Goal: Information Seeking & Learning: Learn about a topic

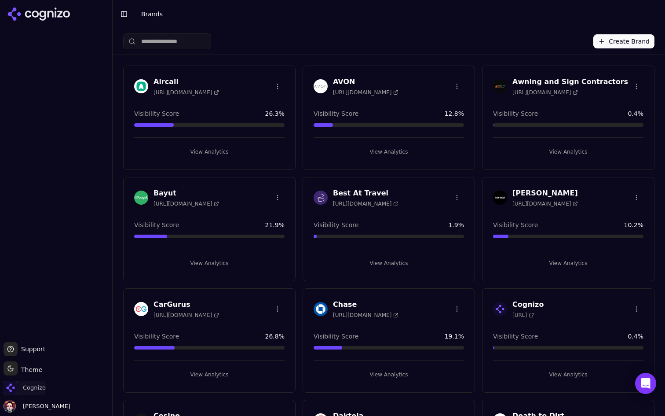
click at [43, 387] on span "Cognizo" at bounding box center [34, 388] width 23 height 8
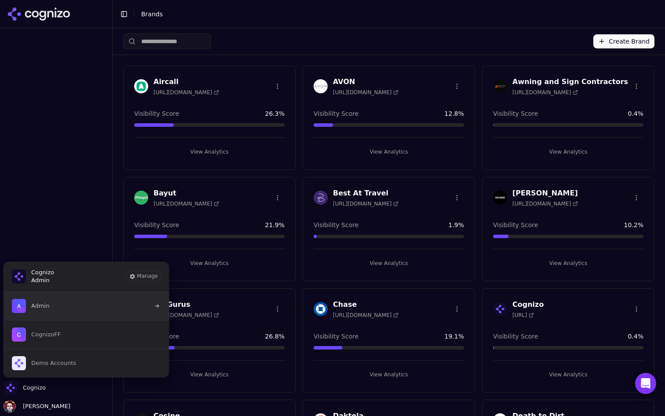
click at [95, 313] on button "Admin" at bounding box center [86, 306] width 166 height 28
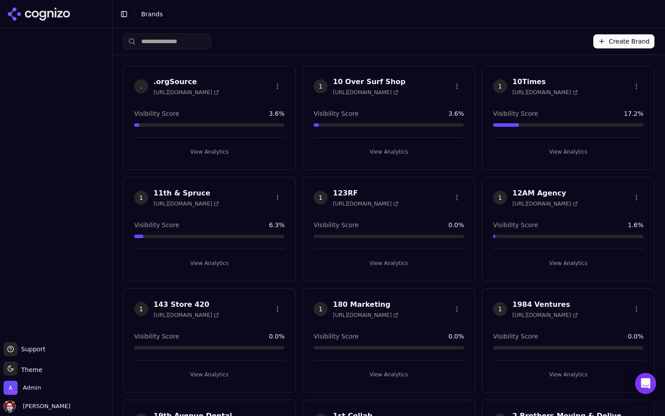
click at [189, 40] on input "search" at bounding box center [167, 41] width 88 height 16
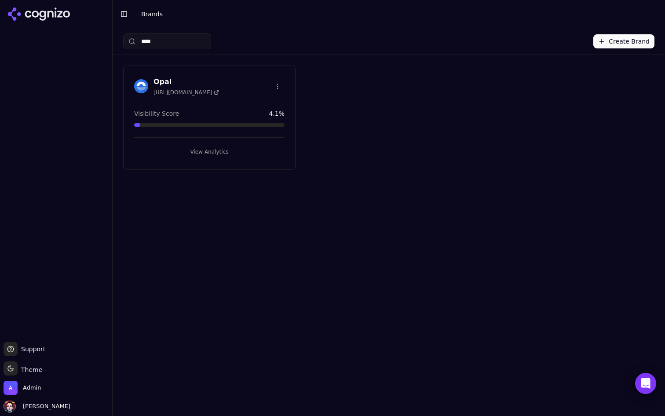
type input "****"
click at [248, 147] on button "View Analytics" at bounding box center [209, 152] width 150 height 14
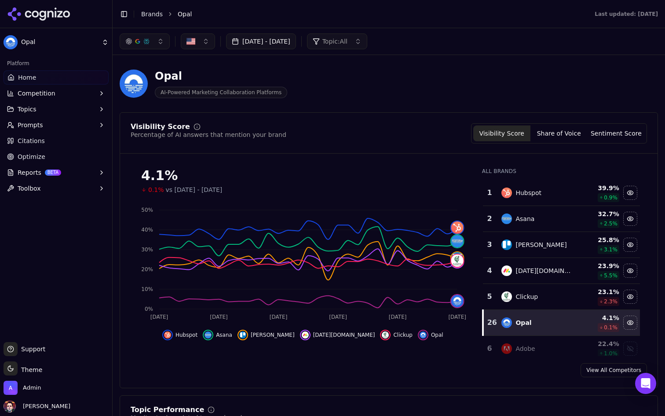
click at [254, 44] on button "[DATE] - [DATE]" at bounding box center [261, 41] width 70 height 16
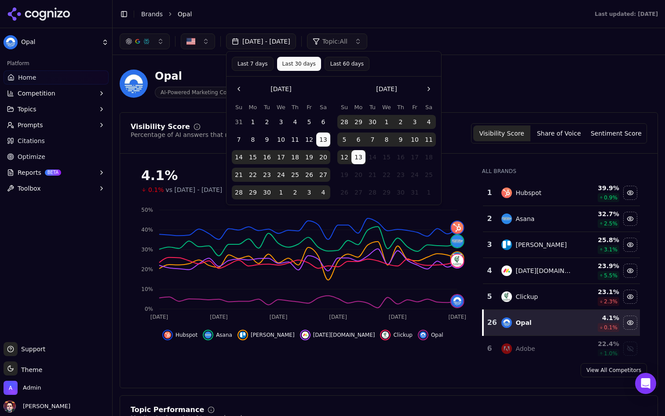
click at [347, 143] on button "5" at bounding box center [345, 139] width 14 height 14
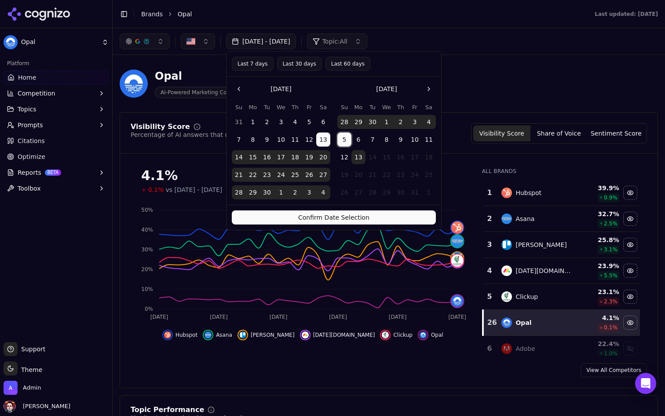
click at [344, 135] on button "5" at bounding box center [345, 139] width 14 height 14
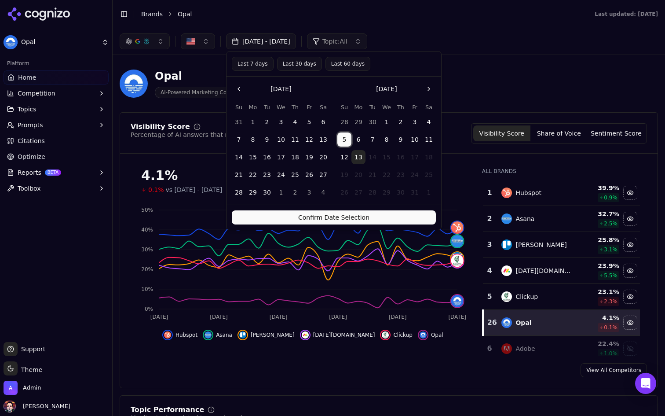
click at [355, 153] on button "13" at bounding box center [359, 157] width 14 height 14
click at [349, 216] on button "Confirm Date Selection" at bounding box center [334, 217] width 204 height 14
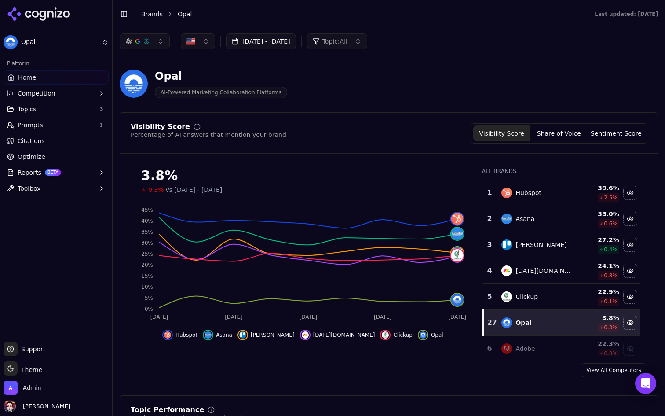
click at [548, 298] on div "Clickup" at bounding box center [537, 296] width 71 height 11
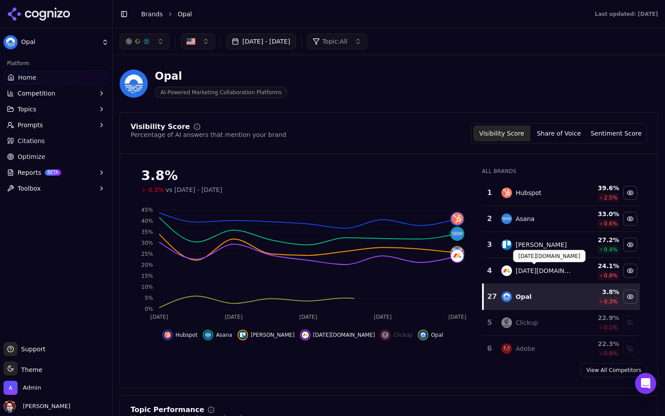
click at [545, 269] on div "[DATE][DOMAIN_NAME]" at bounding box center [544, 270] width 57 height 9
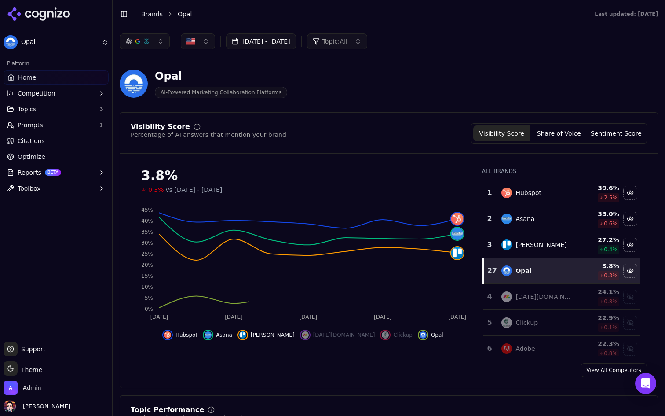
click at [552, 248] on div "[PERSON_NAME]" at bounding box center [537, 244] width 71 height 11
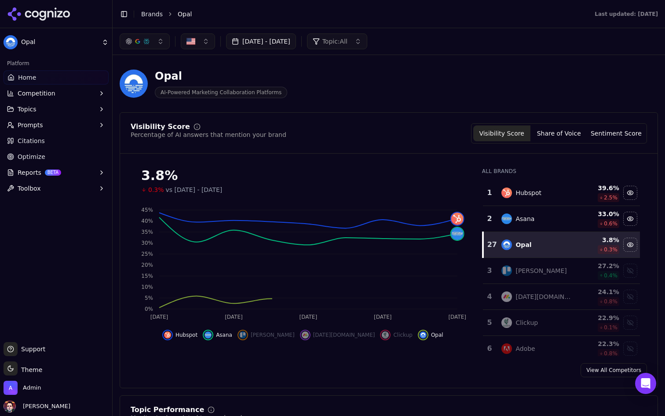
click at [558, 208] on td "Asana" at bounding box center [536, 219] width 81 height 26
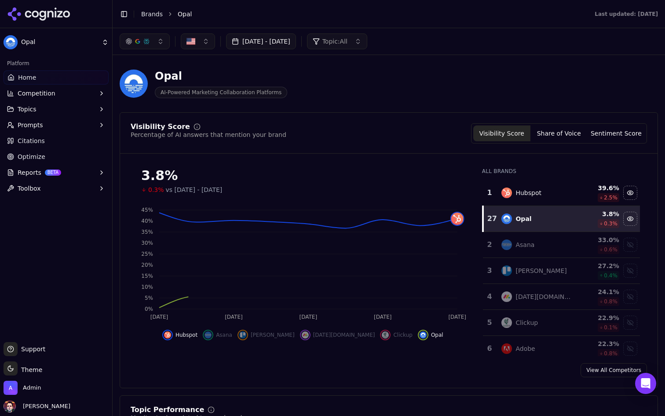
click at [561, 180] on td "Hubspot" at bounding box center [536, 193] width 81 height 26
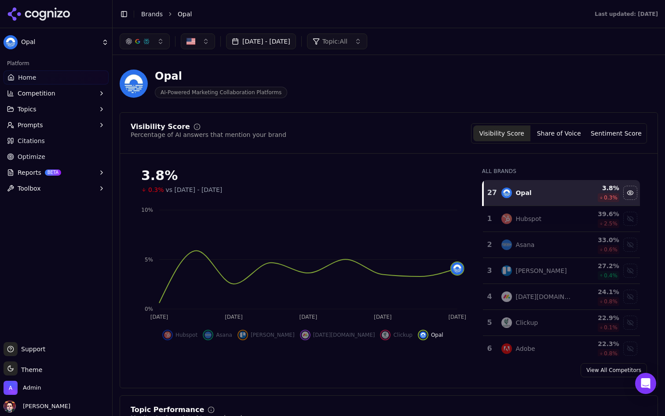
click at [296, 38] on button "Oct 05, 2025 - Oct 13, 2025" at bounding box center [261, 41] width 70 height 16
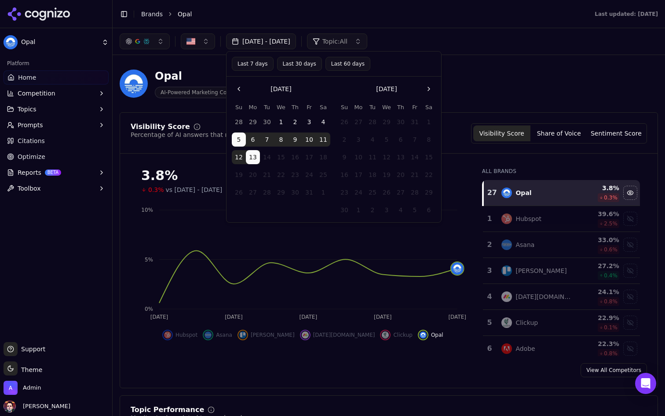
click at [306, 61] on button "Last 30 days" at bounding box center [299, 64] width 45 height 14
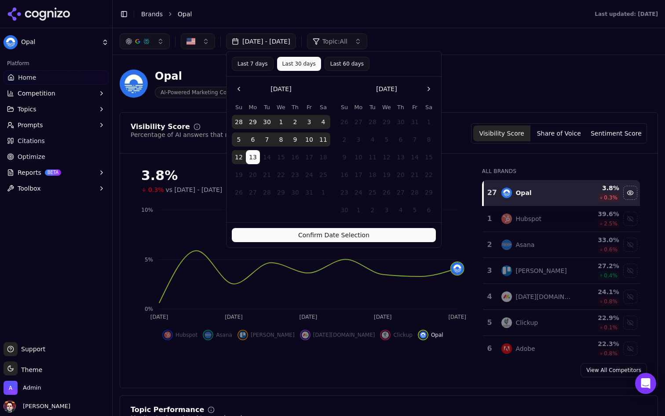
click at [333, 235] on button "Confirm Date Selection" at bounding box center [334, 235] width 204 height 14
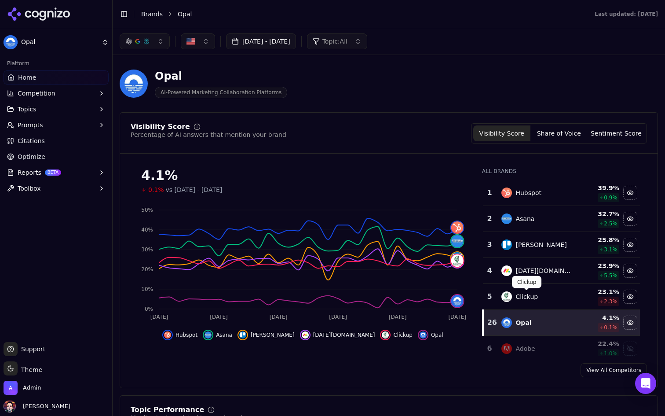
click at [545, 294] on div "Clickup" at bounding box center [537, 296] width 71 height 11
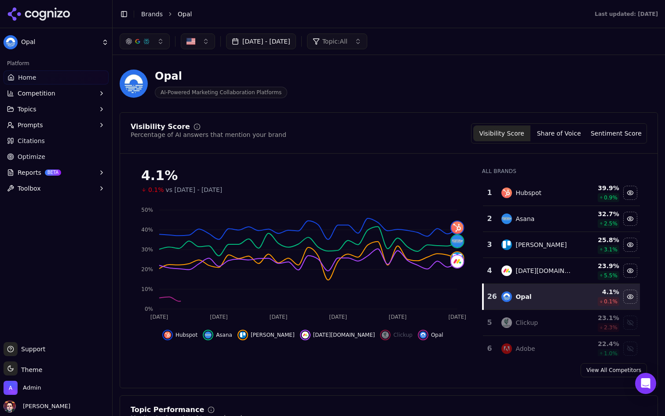
click at [551, 276] on td "[DATE][DOMAIN_NAME]" at bounding box center [536, 271] width 81 height 26
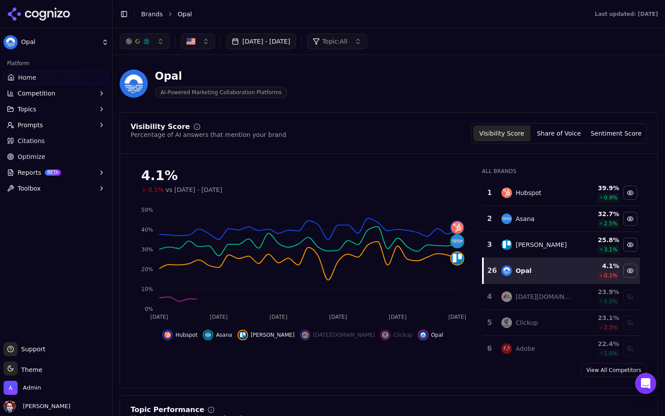
click at [558, 240] on div "[PERSON_NAME]" at bounding box center [537, 244] width 71 height 11
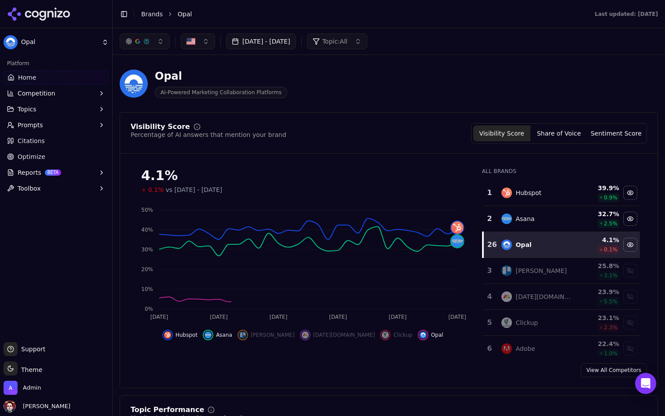
click at [561, 212] on td "Asana" at bounding box center [536, 219] width 81 height 26
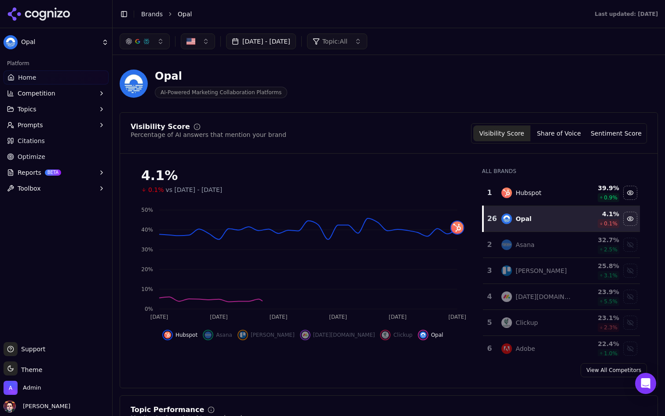
click at [563, 188] on div "Hubspot" at bounding box center [537, 192] width 71 height 11
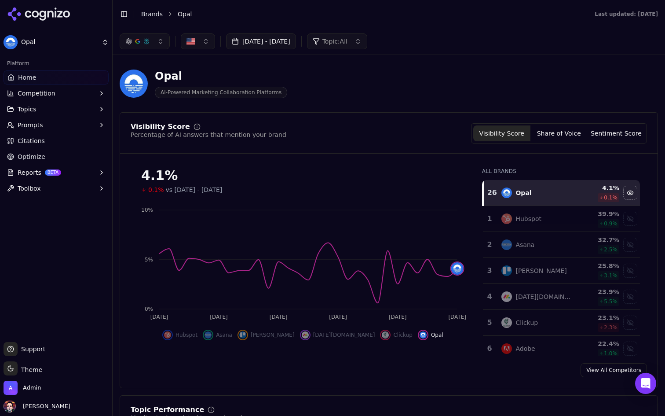
click at [296, 41] on button "[DATE] - [DATE]" at bounding box center [261, 41] width 70 height 16
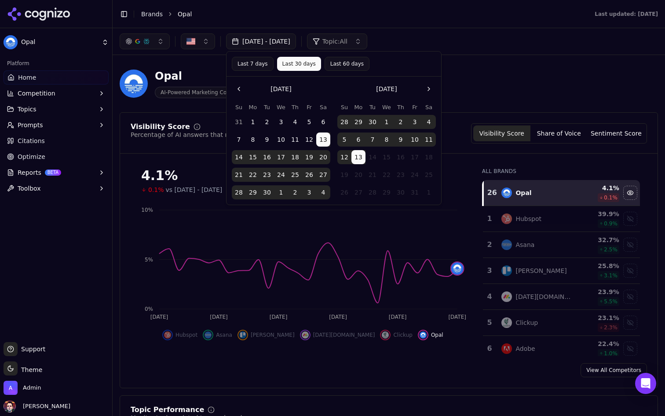
click at [345, 66] on button "Last 60 days" at bounding box center [347, 64] width 45 height 14
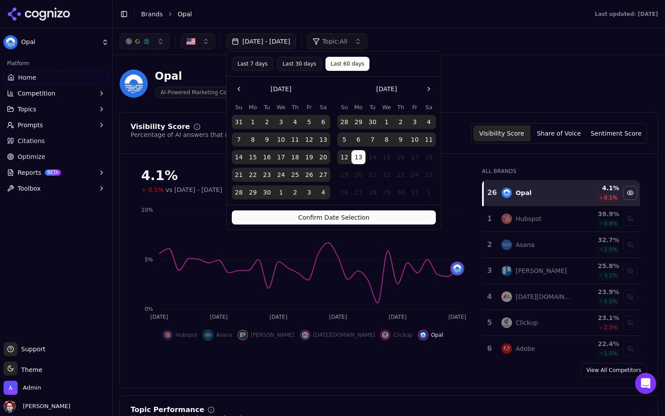
click at [356, 219] on button "Confirm Date Selection" at bounding box center [334, 217] width 204 height 14
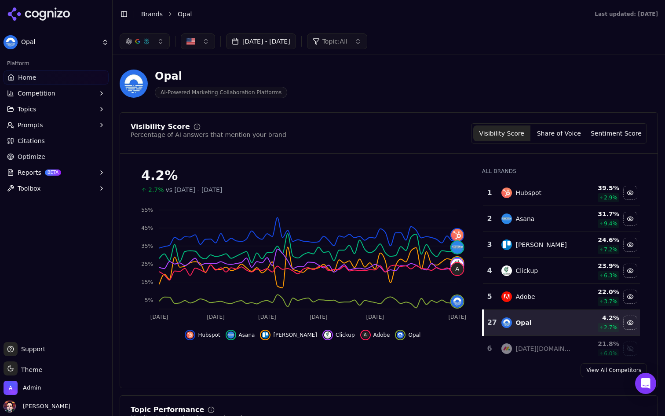
click at [552, 291] on div "Adobe" at bounding box center [537, 296] width 71 height 11
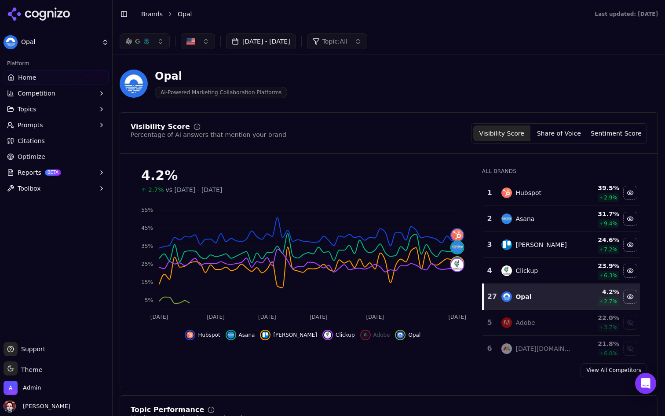
click at [558, 270] on div "Clickup" at bounding box center [537, 270] width 71 height 11
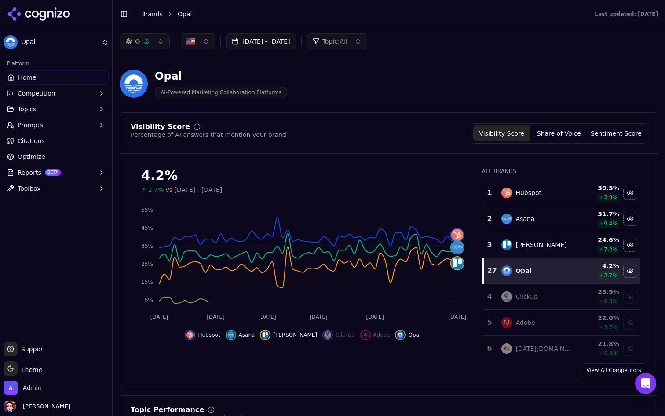
click at [560, 240] on div "[PERSON_NAME]" at bounding box center [537, 244] width 71 height 11
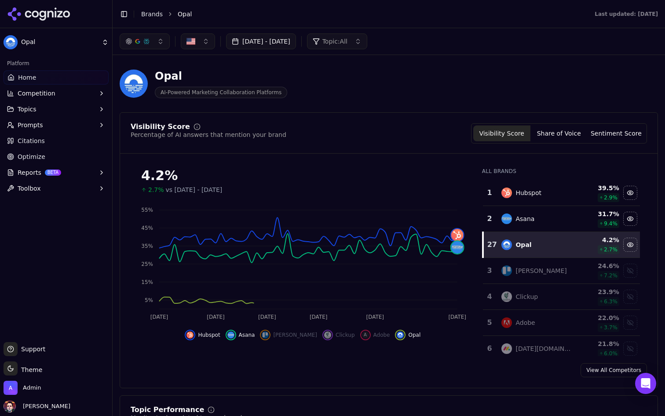
click at [561, 212] on td "Asana" at bounding box center [536, 219] width 81 height 26
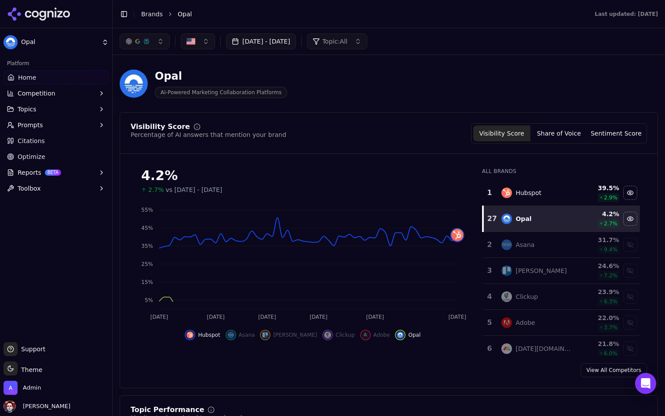
click at [558, 176] on div "All Brands 1 Hubspot 39.5 % 2.9 % 27 Opal 4.2 % 2.7 % 2 Asana 31.7 % 9.4 % 3 Tr…" at bounding box center [561, 258] width 172 height 195
click at [548, 187] on div "Hubspot" at bounding box center [537, 192] width 71 height 11
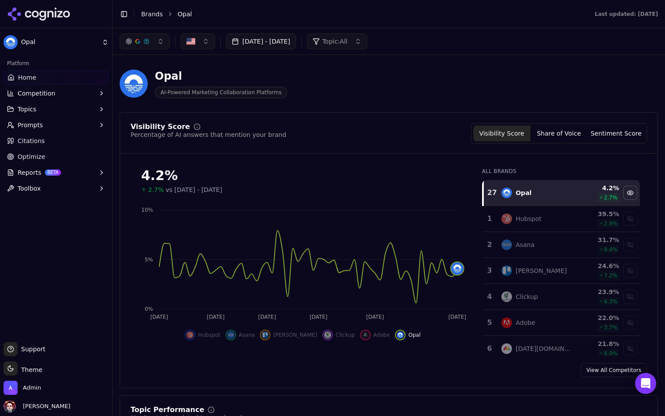
click at [296, 45] on button "Aug 14, 2025 - Oct 13, 2025" at bounding box center [261, 41] width 70 height 16
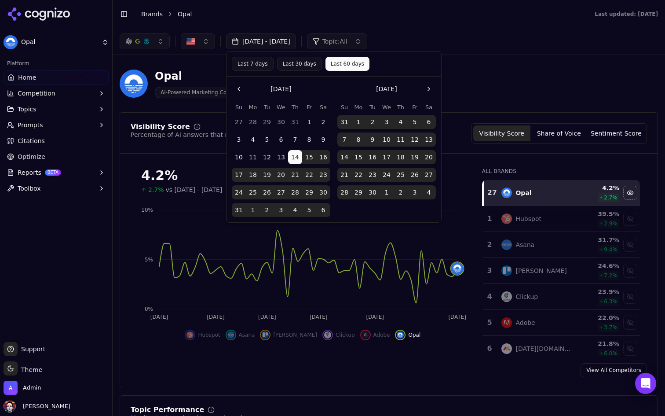
click at [238, 89] on button "Go to the Previous Month" at bounding box center [239, 89] width 14 height 14
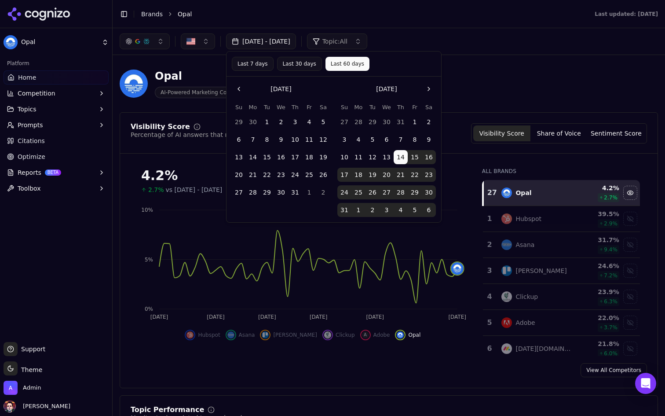
click at [264, 122] on button "1" at bounding box center [267, 122] width 14 height 14
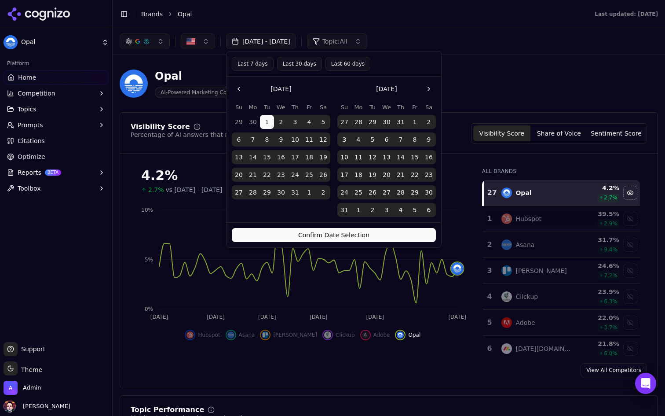
click at [356, 232] on button "Confirm Date Selection" at bounding box center [334, 235] width 204 height 14
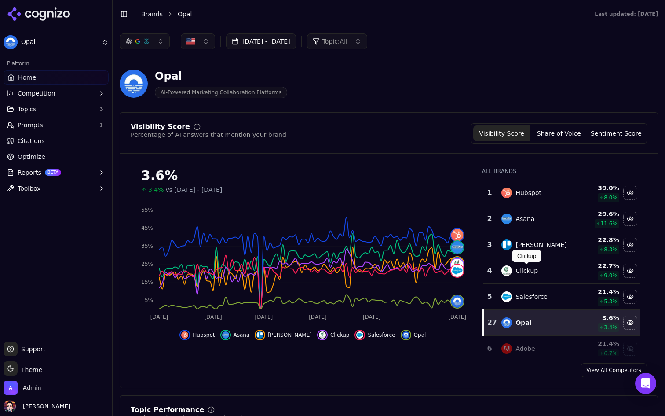
click at [541, 291] on div "Salesforce" at bounding box center [537, 296] width 71 height 11
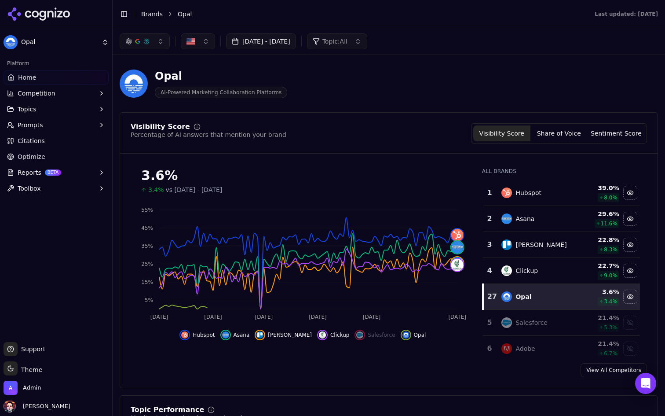
click at [547, 272] on div "Clickup" at bounding box center [537, 270] width 71 height 11
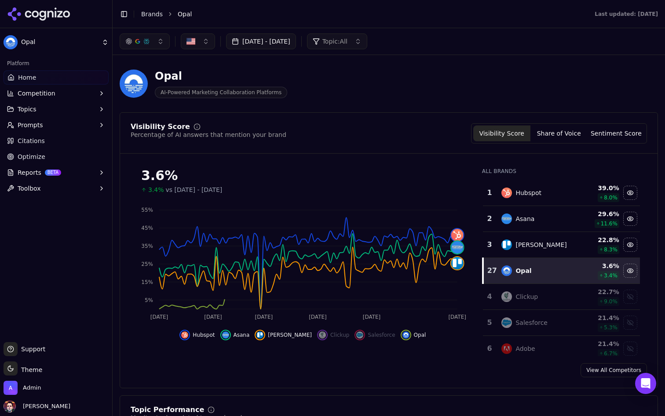
click at [550, 245] on div "[PERSON_NAME]" at bounding box center [537, 244] width 71 height 11
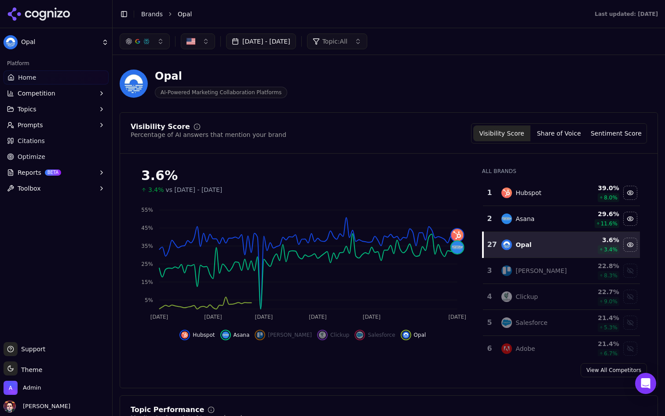
click at [553, 209] on td "Asana" at bounding box center [536, 219] width 81 height 26
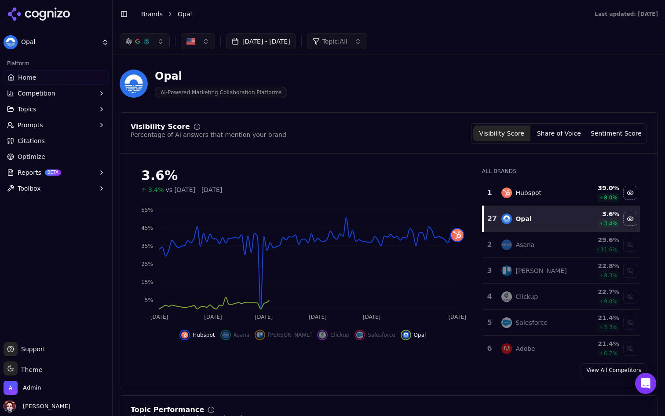
click at [550, 190] on div "Hubspot" at bounding box center [537, 192] width 71 height 11
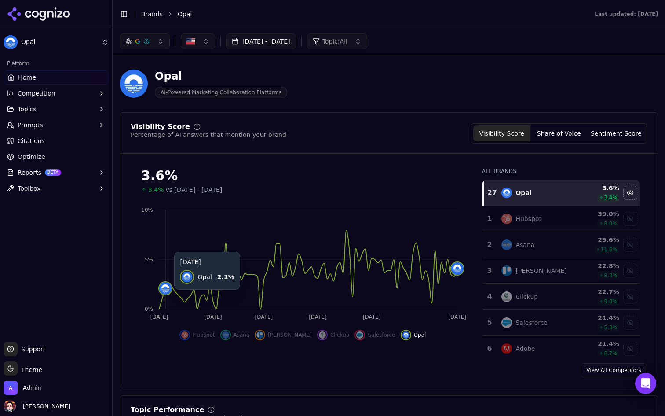
click at [296, 43] on button "Jul 01, 2025 - Oct 13, 2025" at bounding box center [261, 41] width 70 height 16
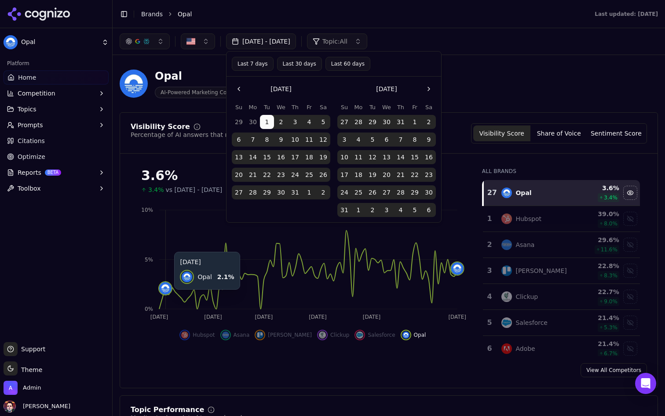
click at [243, 91] on button "Go to the Previous Month" at bounding box center [239, 89] width 14 height 14
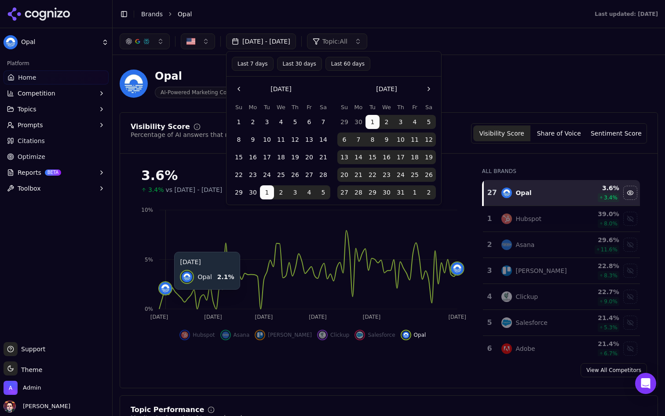
click at [238, 120] on button "1" at bounding box center [239, 122] width 14 height 14
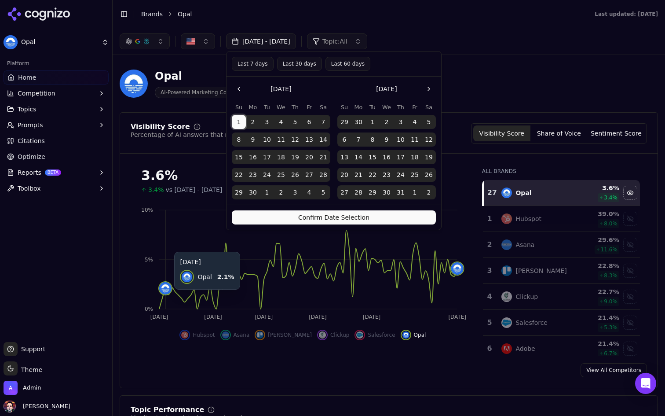
click at [313, 225] on div "Confirm Date Selection" at bounding box center [334, 217] width 215 height 25
click at [323, 216] on button "Confirm Date Selection" at bounding box center [334, 217] width 204 height 14
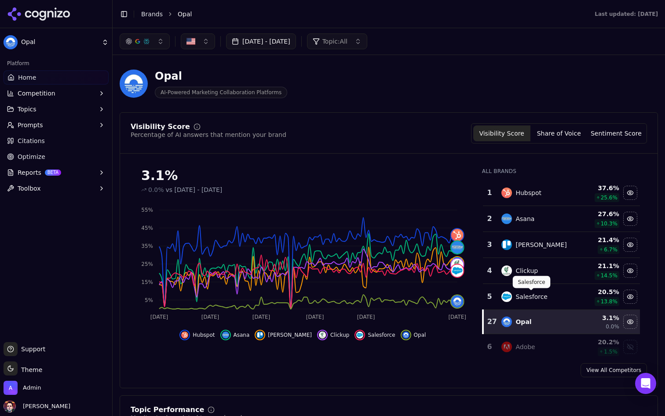
click at [541, 292] on div "Salesforce" at bounding box center [532, 296] width 32 height 9
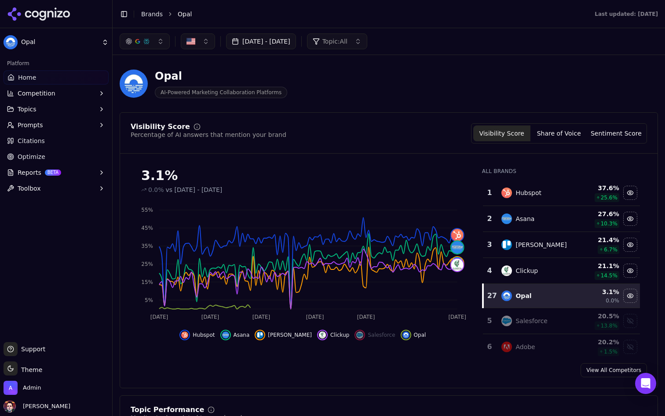
click at [548, 276] on td "Clickup" at bounding box center [536, 271] width 81 height 26
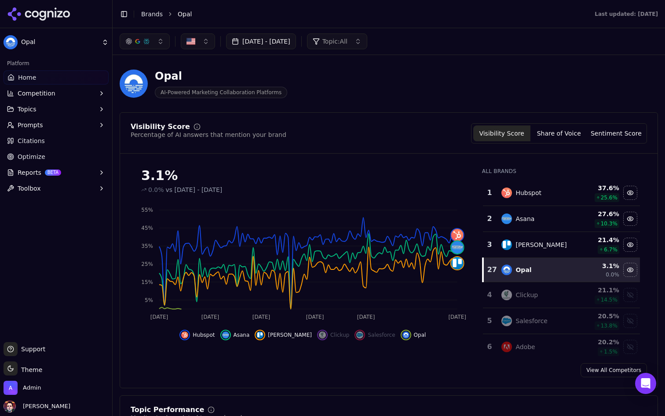
click at [550, 243] on div "[PERSON_NAME]" at bounding box center [537, 244] width 71 height 11
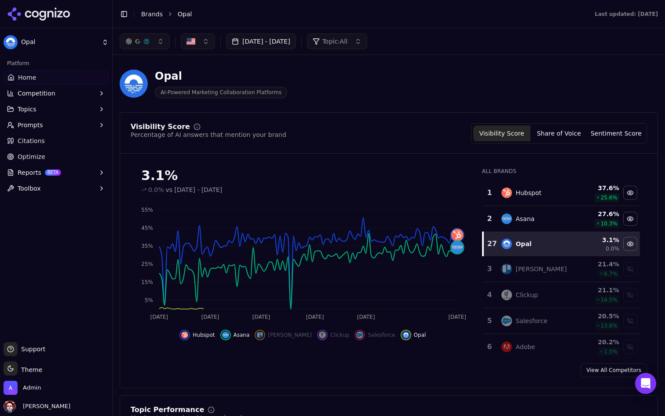
click at [553, 207] on td "Asana" at bounding box center [536, 219] width 81 height 26
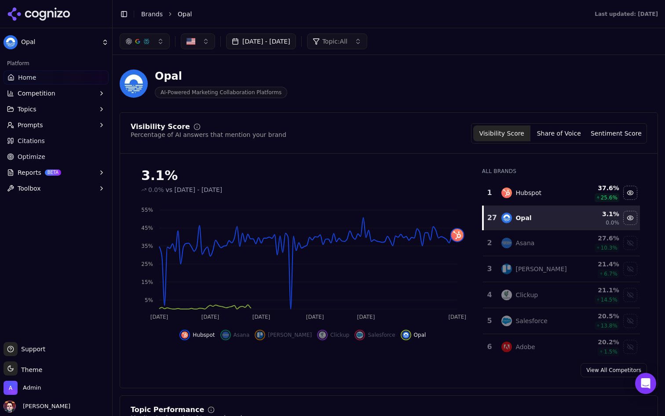
click at [553, 189] on div "Hubspot" at bounding box center [537, 192] width 71 height 11
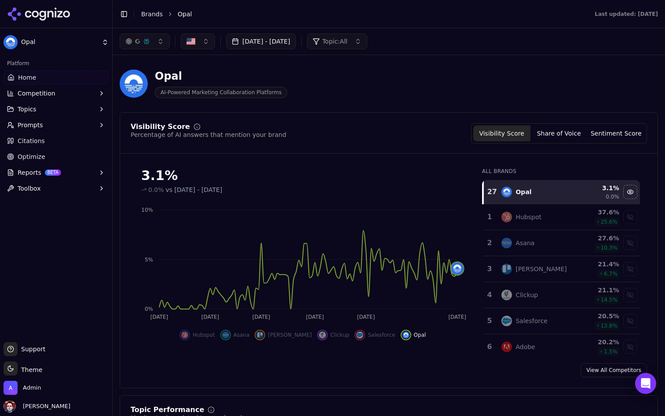
click at [282, 30] on div "Jun 01, 2025 - Oct 13, 2025 Topic: All" at bounding box center [389, 41] width 553 height 26
click at [276, 45] on button "[DATE] - [DATE]" at bounding box center [261, 41] width 70 height 16
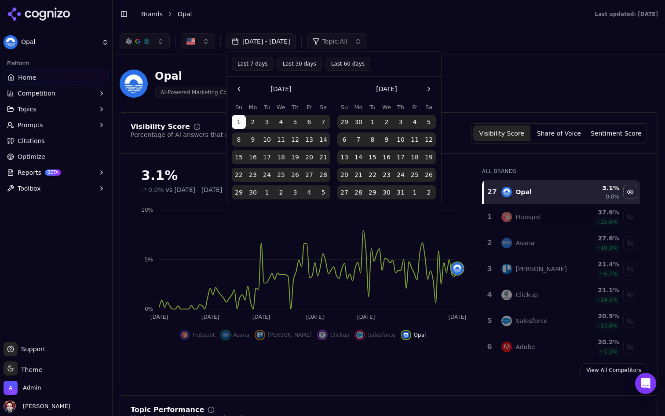
click at [276, 45] on button "[DATE] - [DATE]" at bounding box center [261, 41] width 70 height 16
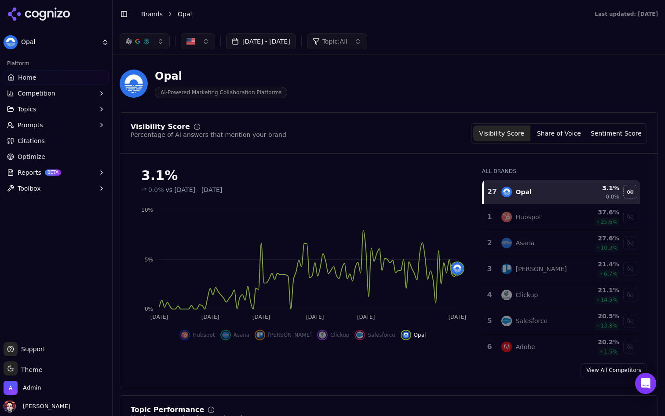
click at [154, 43] on button "button" at bounding box center [145, 41] width 50 height 16
click at [205, 41] on button "button" at bounding box center [198, 41] width 34 height 16
click at [334, 69] on div "Opal AI-Powered Marketing Collaboration Platforms" at bounding box center [389, 83] width 539 height 43
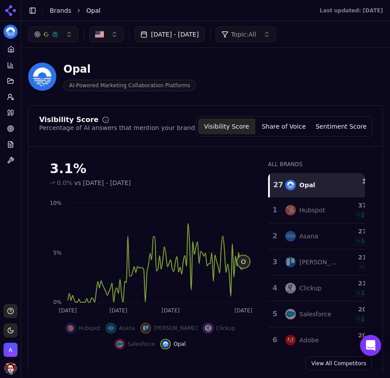
click at [229, 262] on icon "Jun 11 Jul 17 Aug 27 Oct 12 0% 5% 10% O" at bounding box center [150, 255] width 222 height 123
click at [244, 261] on span "O" at bounding box center [243, 261] width 12 height 12
click at [243, 262] on span "O" at bounding box center [243, 261] width 12 height 12
click at [243, 258] on span "O" at bounding box center [243, 261] width 12 height 12
click at [243, 261] on span "O" at bounding box center [243, 261] width 12 height 12
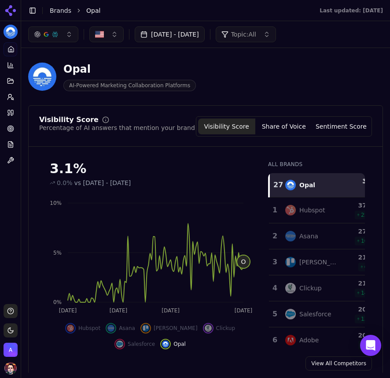
click at [243, 263] on span "O" at bounding box center [243, 261] width 12 height 12
click at [187, 267] on icon "Jun 11 Jul 17 Aug 27 Oct 12 0% 5% 10% O" at bounding box center [150, 255] width 222 height 123
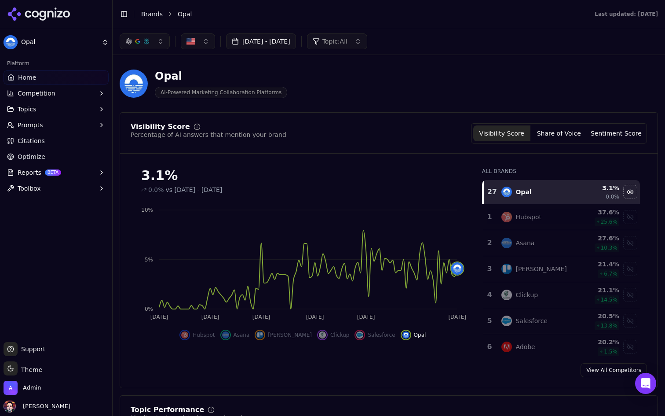
click at [290, 43] on button "[DATE] - [DATE]" at bounding box center [261, 41] width 70 height 16
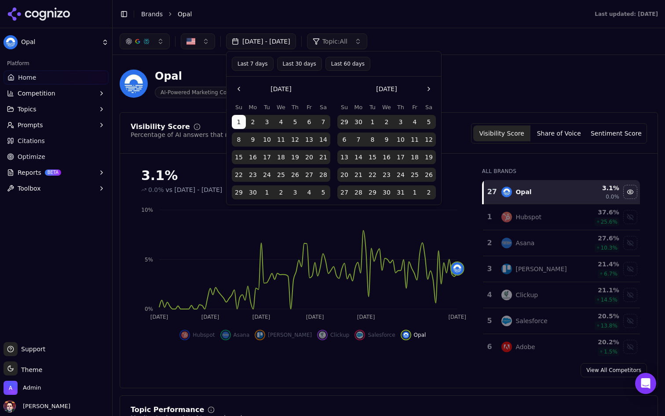
click at [237, 85] on button "Go to the Previous Month" at bounding box center [239, 89] width 14 height 14
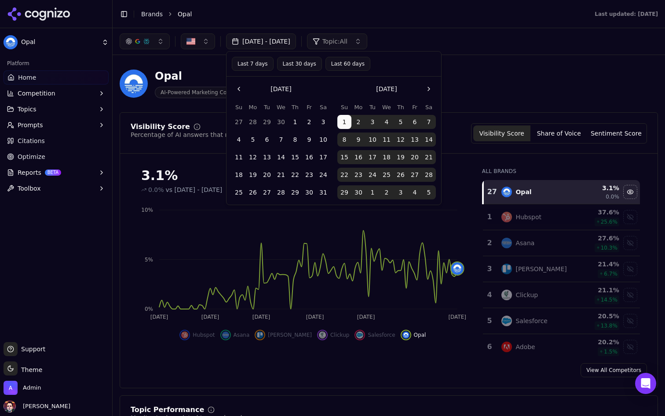
click at [298, 122] on button "1" at bounding box center [295, 122] width 14 height 14
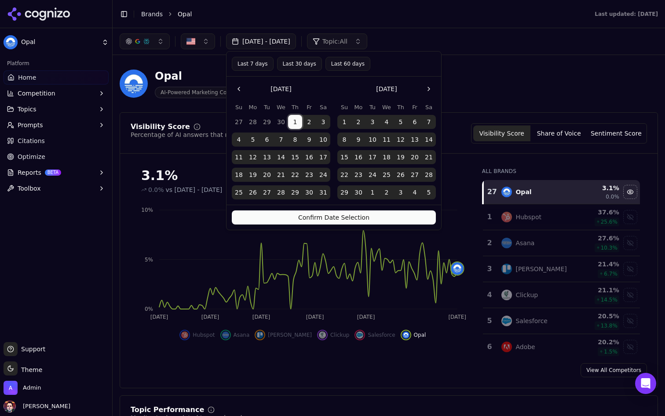
click at [328, 216] on button "Confirm Date Selection" at bounding box center [334, 217] width 204 height 14
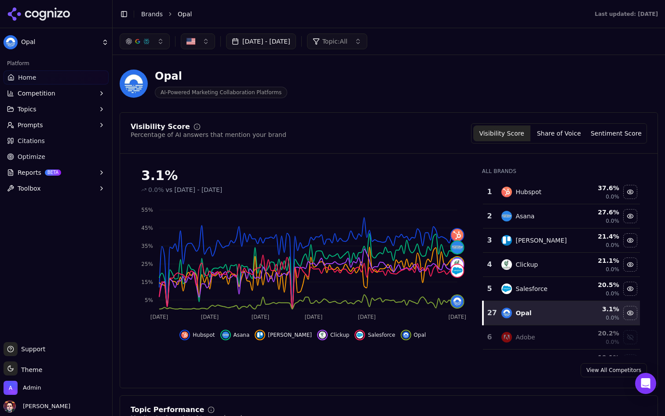
click at [545, 295] on td "Salesforce" at bounding box center [536, 289] width 81 height 24
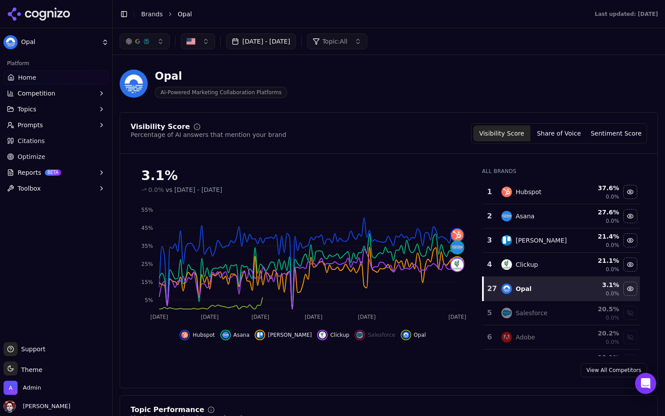
click at [556, 267] on div "Clickup" at bounding box center [537, 264] width 71 height 11
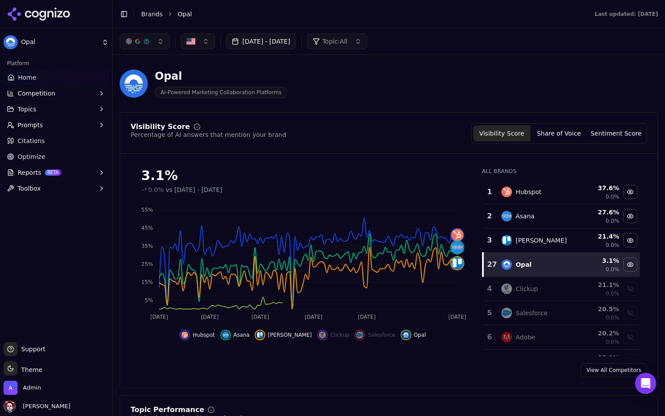
click at [556, 234] on td "[PERSON_NAME]" at bounding box center [536, 240] width 81 height 24
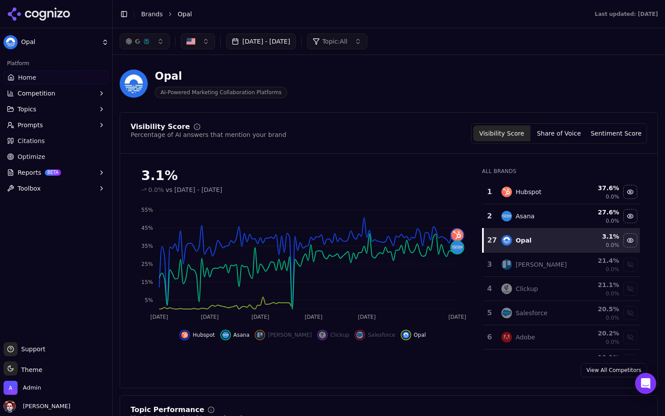
click at [556, 212] on div "Asana" at bounding box center [537, 216] width 71 height 11
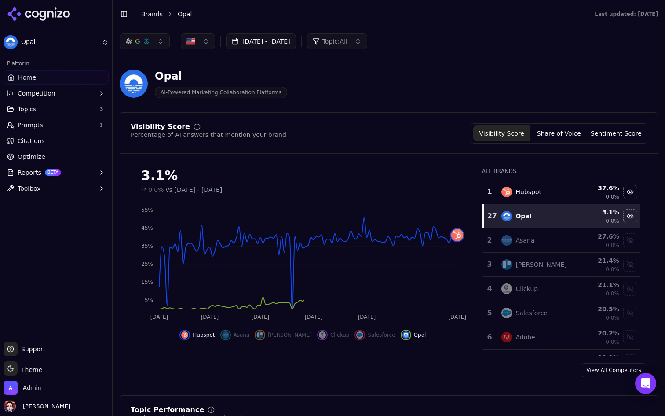
click at [556, 191] on div "Hubspot" at bounding box center [537, 192] width 71 height 11
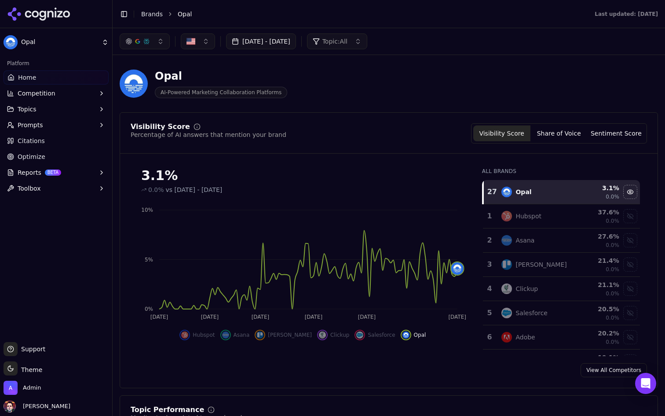
click at [253, 136] on div "Percentage of AI answers that mention your brand" at bounding box center [209, 134] width 156 height 9
click at [293, 139] on div "Visibility Score Percentage of AI answers that mention your brand Visibility Sc…" at bounding box center [389, 133] width 517 height 20
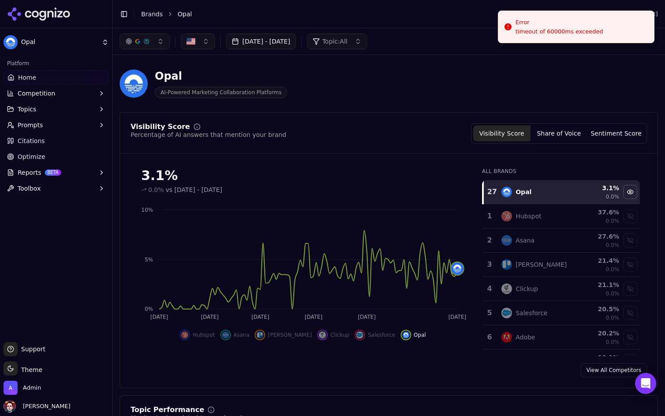
click at [79, 43] on html "Opal Platform Home Competition Topics Prompts Citations Optimize Reports BETA T…" at bounding box center [332, 208] width 665 height 416
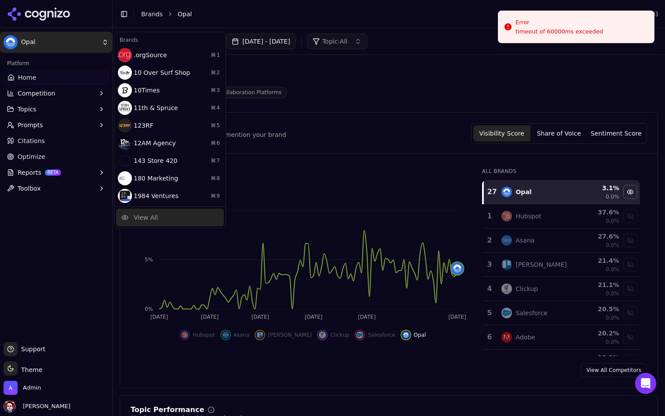
click at [141, 224] on div "View All" at bounding box center [170, 218] width 108 height 18
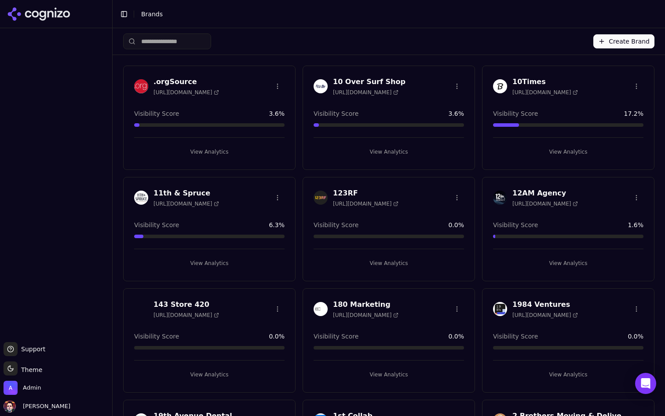
click at [176, 44] on input "search" at bounding box center [167, 41] width 88 height 16
click at [179, 43] on input "search" at bounding box center [167, 41] width 88 height 16
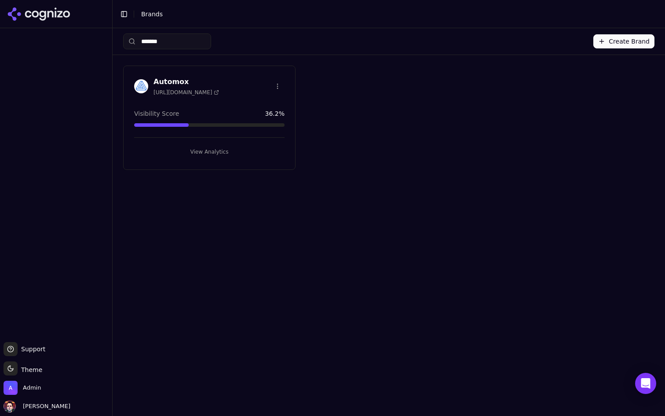
type input "*******"
click at [211, 158] on div "Automox [URL][DOMAIN_NAME] Visibility Score 36.2 % View Analytics" at bounding box center [209, 118] width 172 height 104
click at [216, 151] on button "View Analytics" at bounding box center [209, 152] width 150 height 14
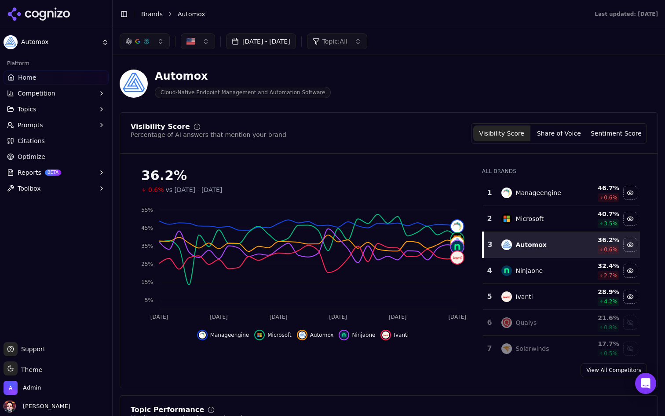
click at [286, 42] on button "[DATE] - [DATE]" at bounding box center [261, 41] width 70 height 16
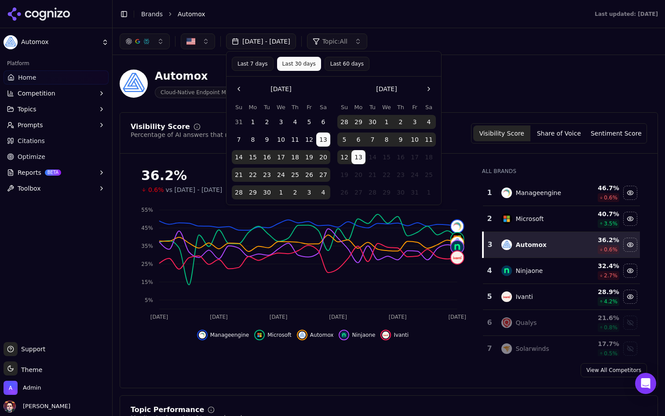
click at [264, 68] on button "Last 7 days" at bounding box center [253, 64] width 42 height 14
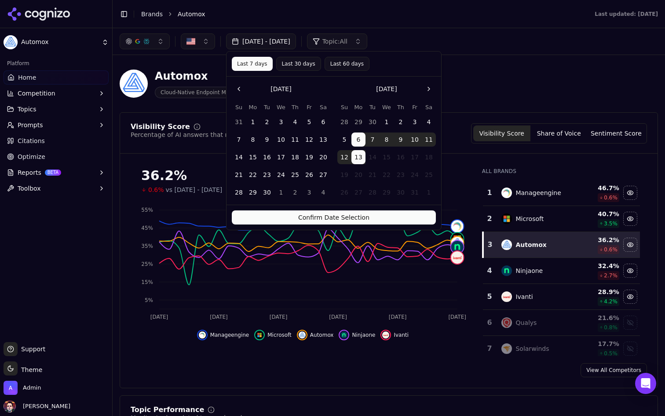
click at [307, 220] on button "Confirm Date Selection" at bounding box center [334, 217] width 204 height 14
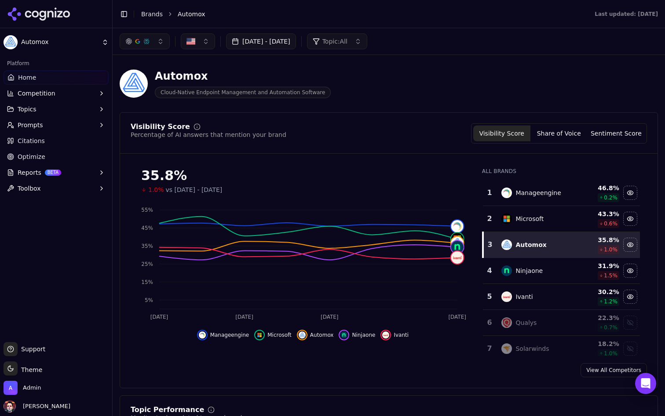
click at [292, 47] on button "[DATE] - [DATE]" at bounding box center [261, 41] width 70 height 16
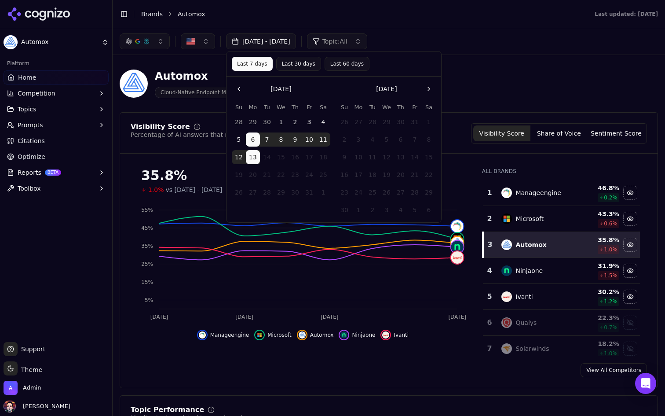
click at [242, 88] on button "Go to the Previous Month" at bounding box center [239, 89] width 14 height 14
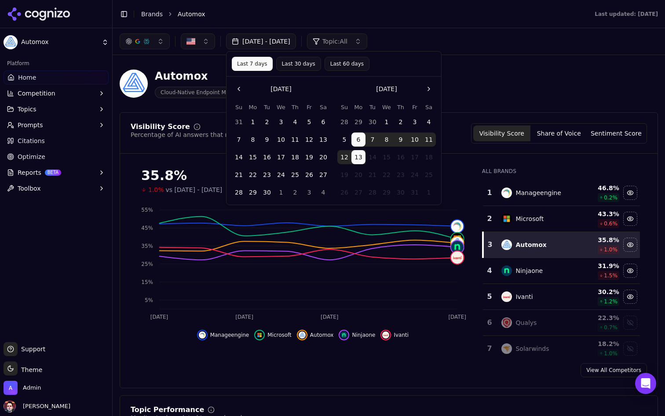
click at [242, 88] on button "Go to the Previous Month" at bounding box center [239, 89] width 14 height 14
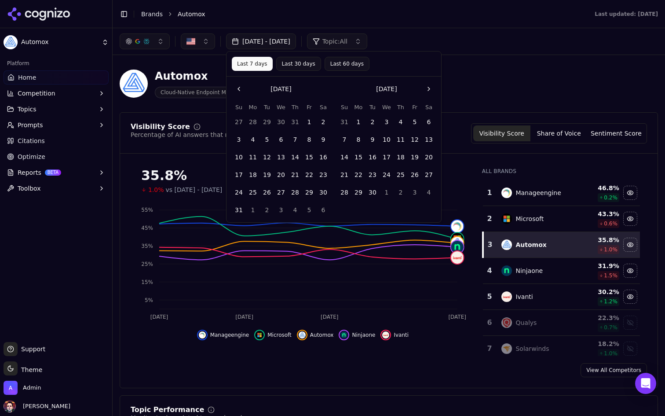
click at [242, 88] on button "Go to the Previous Month" at bounding box center [239, 89] width 14 height 14
click at [235, 120] on button "1" at bounding box center [239, 122] width 14 height 14
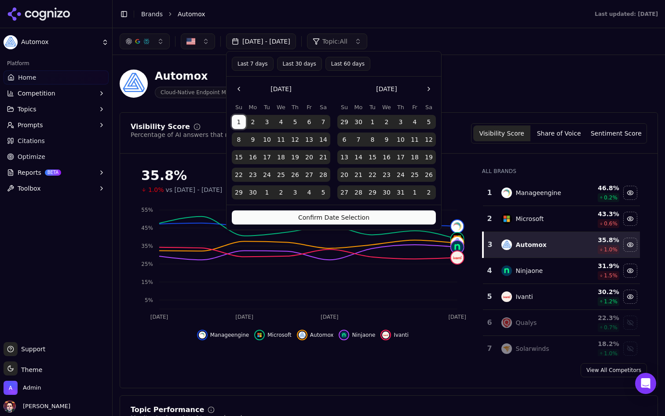
click at [312, 216] on button "Confirm Date Selection" at bounding box center [334, 217] width 204 height 14
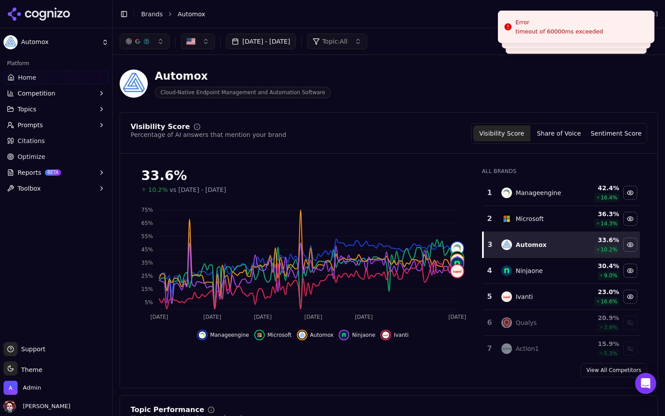
click at [78, 40] on html "Automox Platform Home Competition Topics Prompts Citations Optimize Reports BET…" at bounding box center [332, 208] width 665 height 416
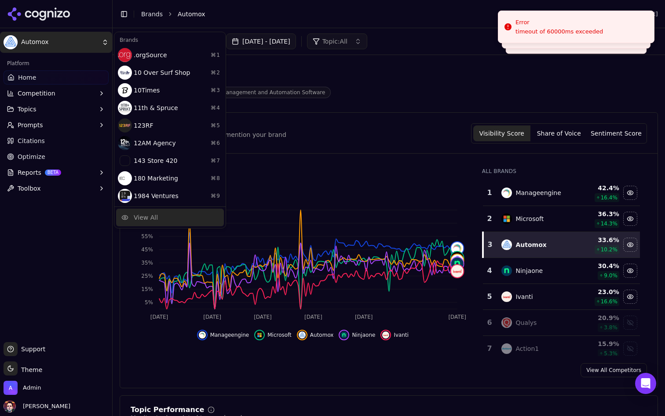
click at [158, 213] on div "View All" at bounding box center [170, 218] width 108 height 18
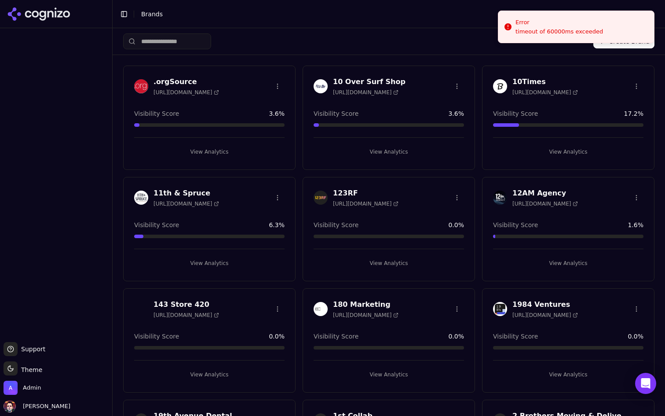
click at [188, 40] on html "Support Support Toggle theme Theme Admin [PERSON_NAME] Toggle Sidebar Brands Cr…" at bounding box center [332, 208] width 665 height 416
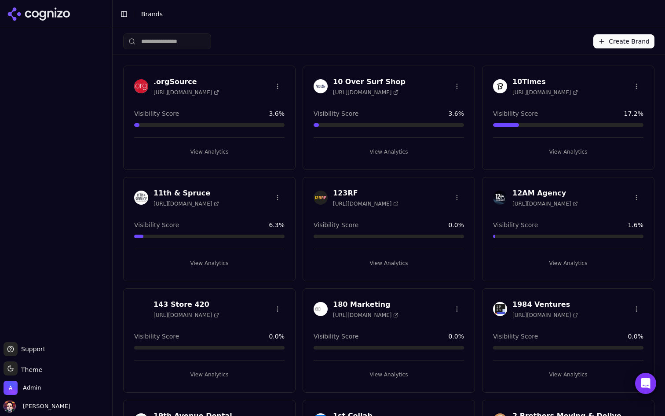
click at [172, 47] on input "search" at bounding box center [167, 41] width 88 height 16
click at [181, 40] on input "search" at bounding box center [167, 41] width 88 height 16
click at [172, 42] on input "search" at bounding box center [167, 41] width 88 height 16
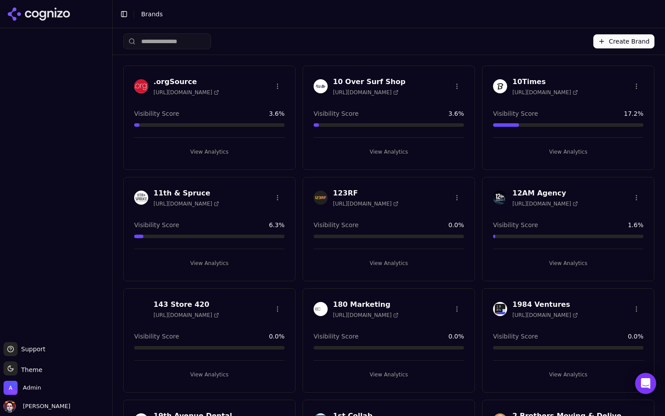
click at [172, 42] on input "search" at bounding box center [167, 41] width 88 height 16
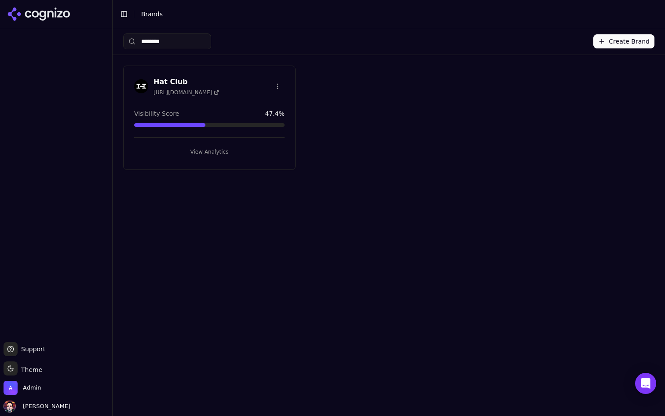
type input "********"
click at [215, 151] on button "View Analytics" at bounding box center [209, 152] width 150 height 14
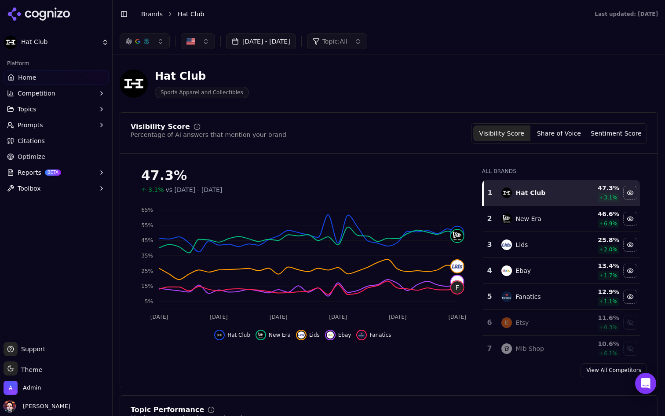
click at [296, 47] on button "[DATE] - [DATE]" at bounding box center [261, 41] width 70 height 16
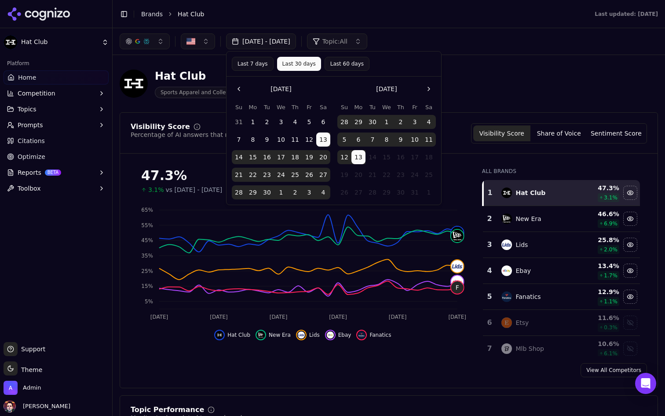
click at [239, 88] on button "Go to the Previous Month" at bounding box center [239, 89] width 14 height 14
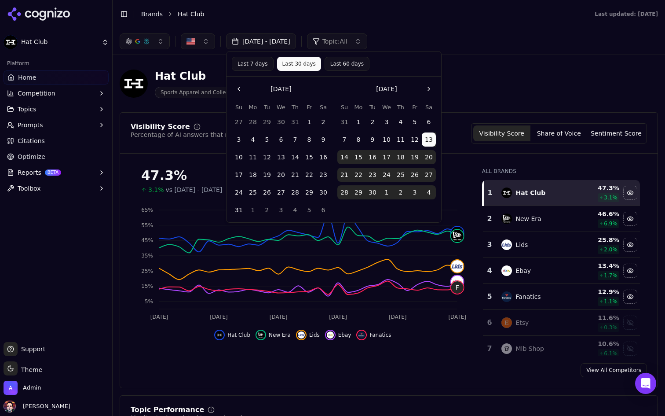
click at [239, 88] on button "Go to the Previous Month" at bounding box center [239, 89] width 14 height 14
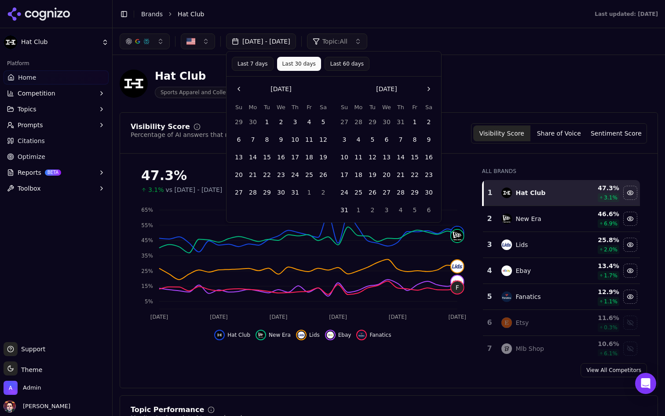
click at [238, 92] on button "Go to the Previous Month" at bounding box center [239, 89] width 14 height 14
click at [242, 120] on button "1" at bounding box center [239, 122] width 14 height 14
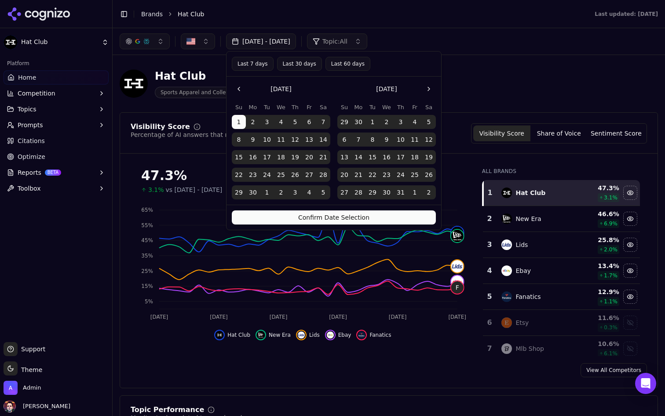
click at [363, 214] on button "Confirm Date Selection" at bounding box center [334, 217] width 204 height 14
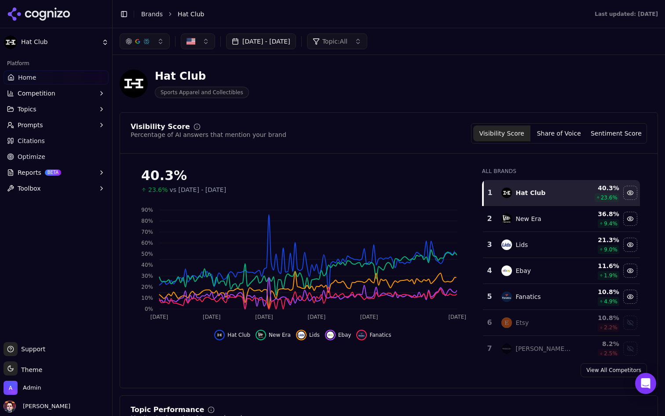
click at [532, 215] on div "New Era" at bounding box center [529, 218] width 26 height 9
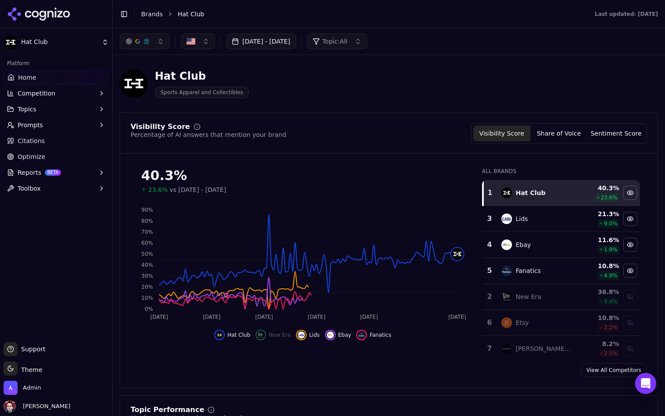
click at [535, 226] on td "Lids" at bounding box center [536, 219] width 81 height 26
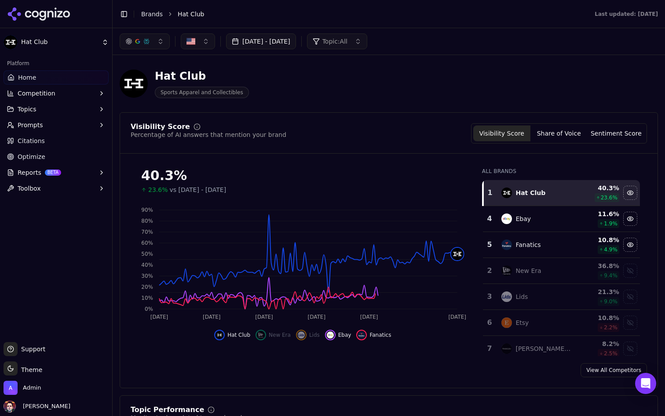
click at [535, 223] on div "Ebay" at bounding box center [537, 218] width 71 height 11
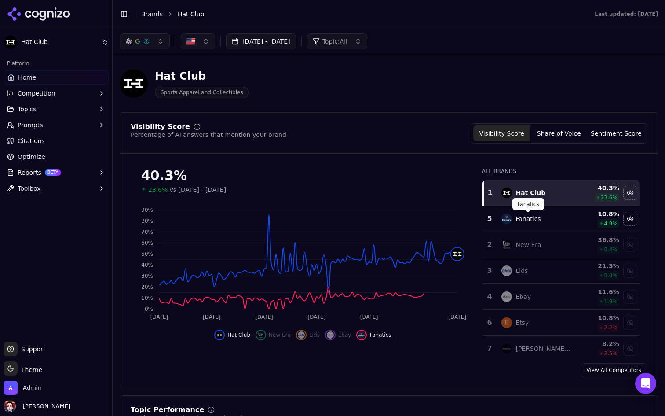
click at [539, 221] on div "Fanatics" at bounding box center [528, 218] width 25 height 9
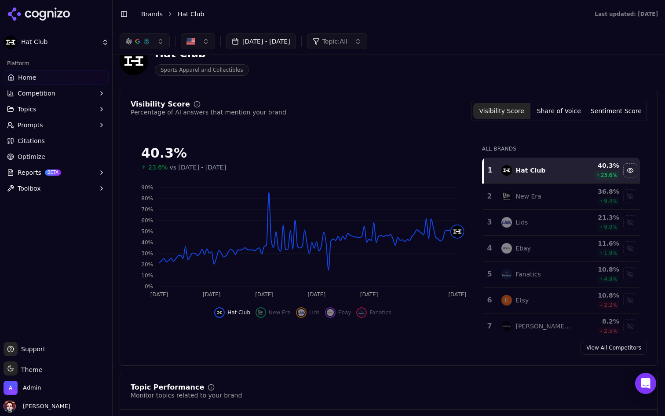
scroll to position [21, 0]
click at [283, 44] on button "[DATE] - [DATE]" at bounding box center [261, 41] width 70 height 16
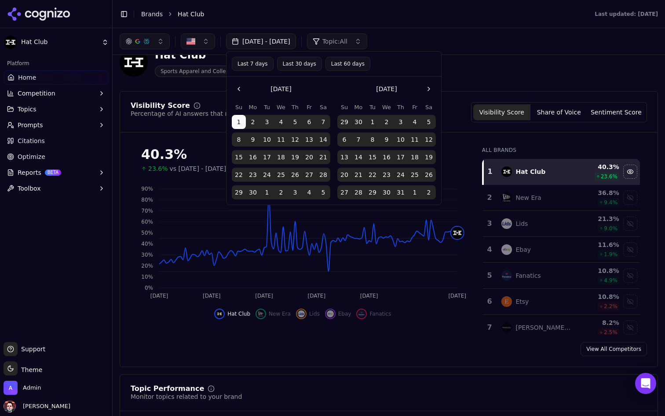
click at [235, 91] on button "Go to the Previous Month" at bounding box center [239, 89] width 14 height 14
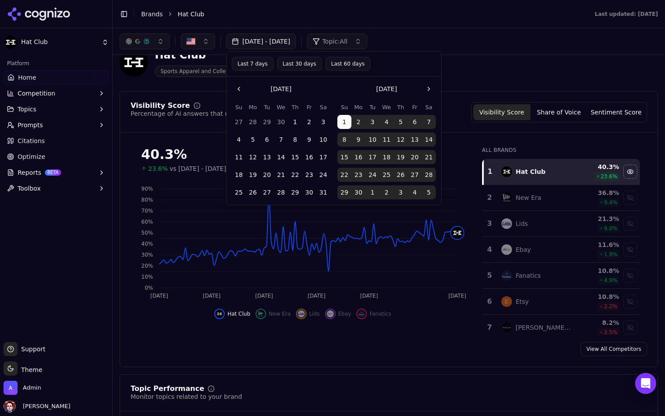
click at [295, 121] on button "1" at bounding box center [295, 122] width 14 height 14
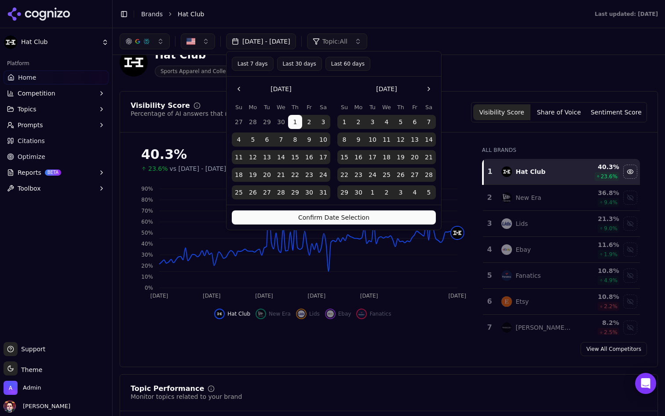
click at [330, 215] on button "Confirm Date Selection" at bounding box center [334, 217] width 204 height 14
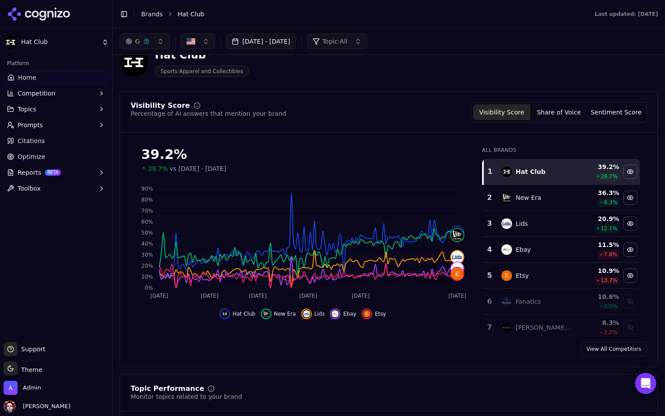
click at [534, 193] on div "New Era" at bounding box center [537, 197] width 71 height 11
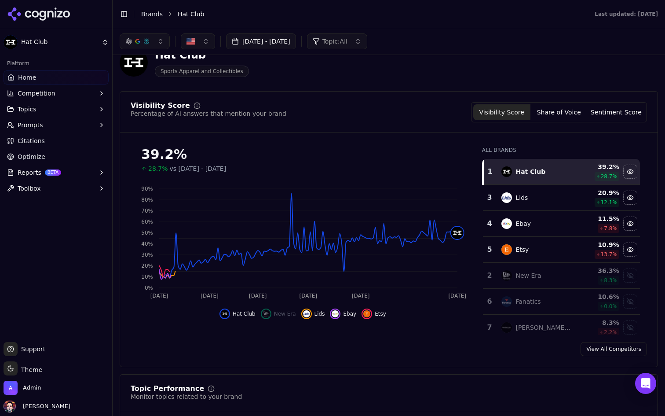
click at [533, 222] on div "Ebay" at bounding box center [537, 223] width 71 height 11
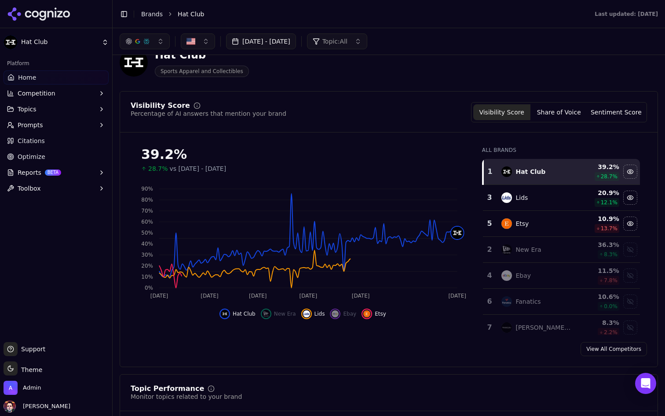
click at [532, 193] on div "Lids" at bounding box center [537, 197] width 71 height 11
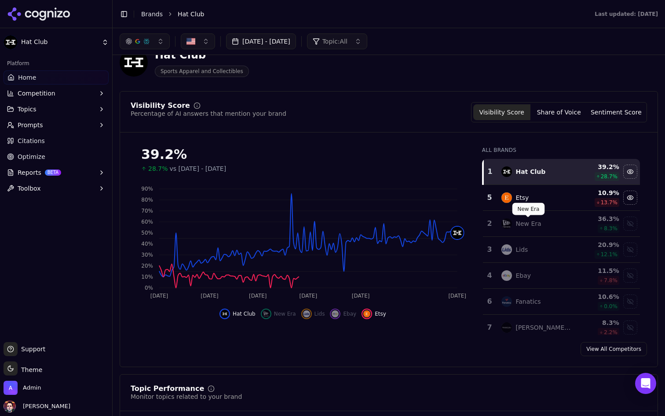
click at [535, 198] on div "Etsy" at bounding box center [537, 197] width 71 height 11
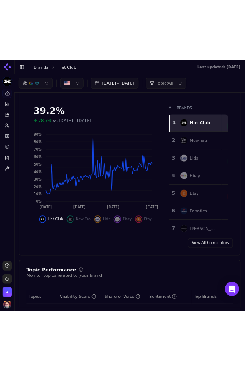
scroll to position [97, 0]
